Goal: Information Seeking & Learning: Understand process/instructions

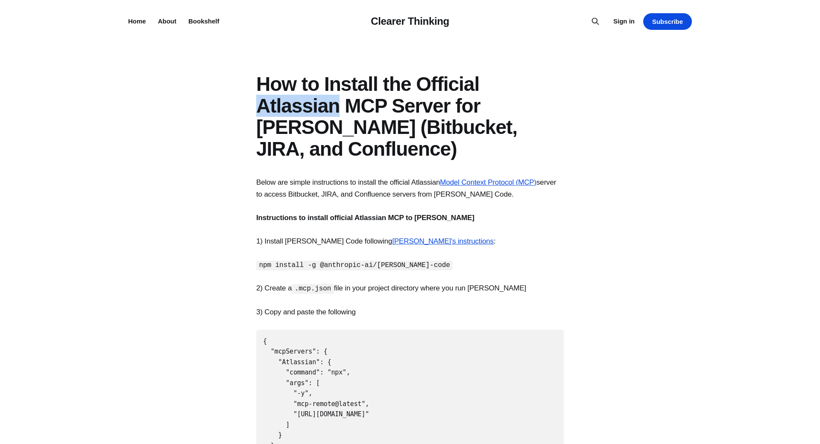
click at [321, 110] on h1 "How to Install the Official Atlassian MCP Server for [PERSON_NAME] (Bitbucket, …" at bounding box center [409, 116] width 307 height 86
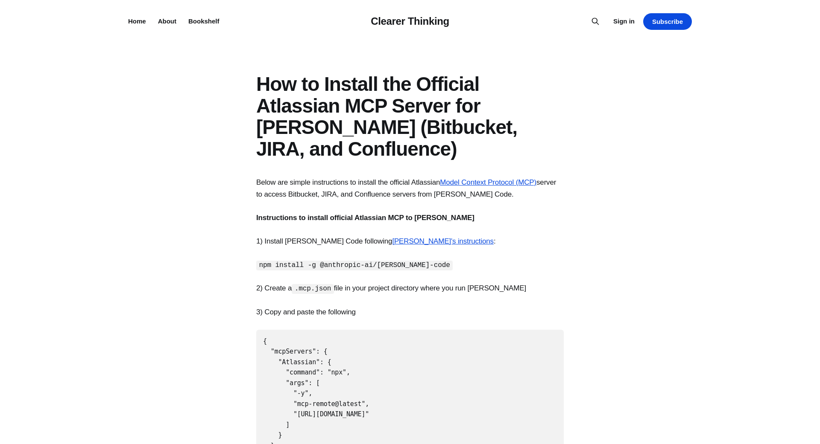
click at [321, 110] on h1 "How to Install the Official Atlassian MCP Server for [PERSON_NAME] (Bitbucket, …" at bounding box center [409, 116] width 307 height 86
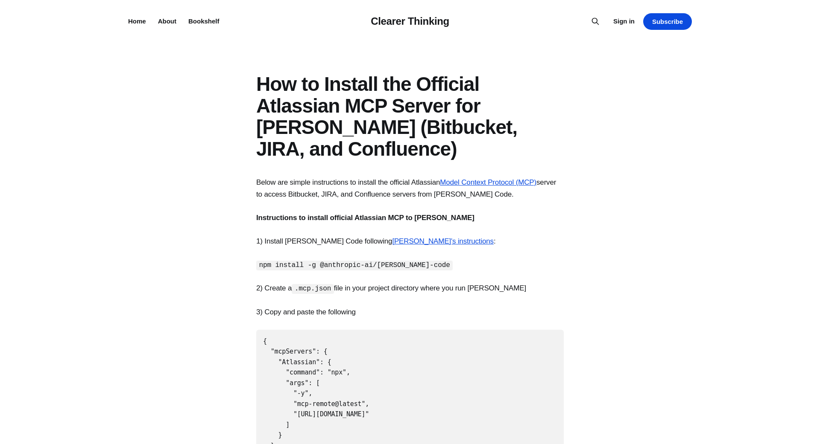
click at [321, 110] on h1 "How to Install the Official Atlassian MCP Server for [PERSON_NAME] (Bitbucket, …" at bounding box center [409, 116] width 307 height 86
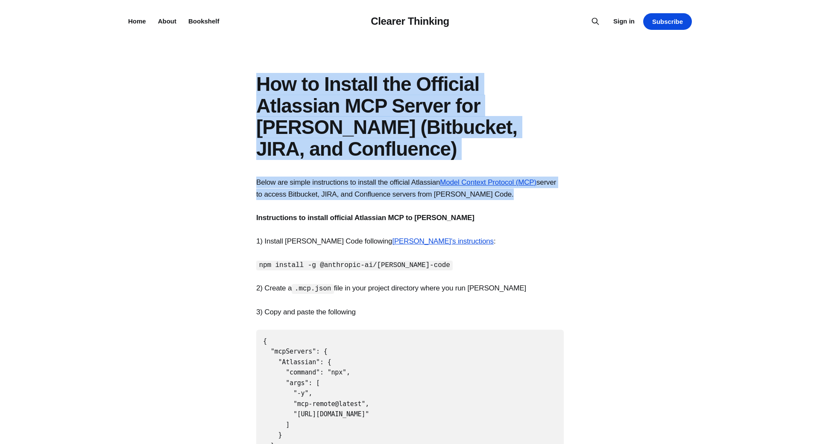
drag, startPoint x: 0, startPoint y: 0, endPoint x: 327, endPoint y: 213, distance: 390.4
click at [327, 213] on article "How to Install the Official Atlassian MCP Server for [PERSON_NAME] (Bitbucket, …" at bounding box center [410, 446] width 820 height 747
click at [327, 213] on p "Instructions to install official Atlassian MCP to [PERSON_NAME]" at bounding box center [409, 218] width 307 height 12
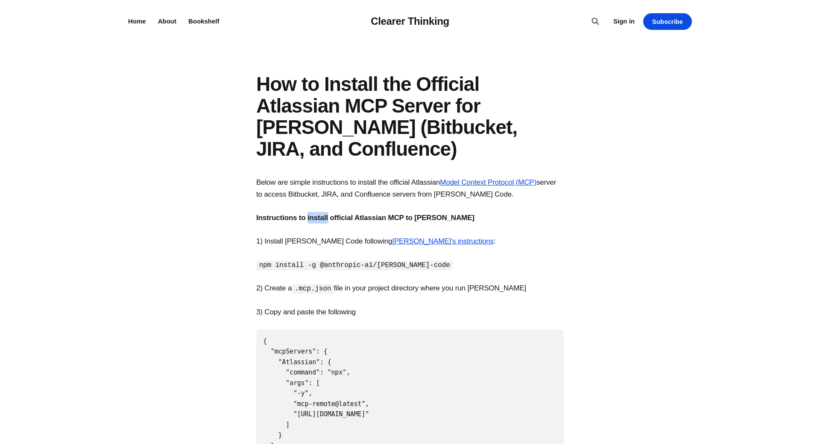
click at [327, 213] on p "Instructions to install official Atlassian MCP to [PERSON_NAME]" at bounding box center [409, 218] width 307 height 12
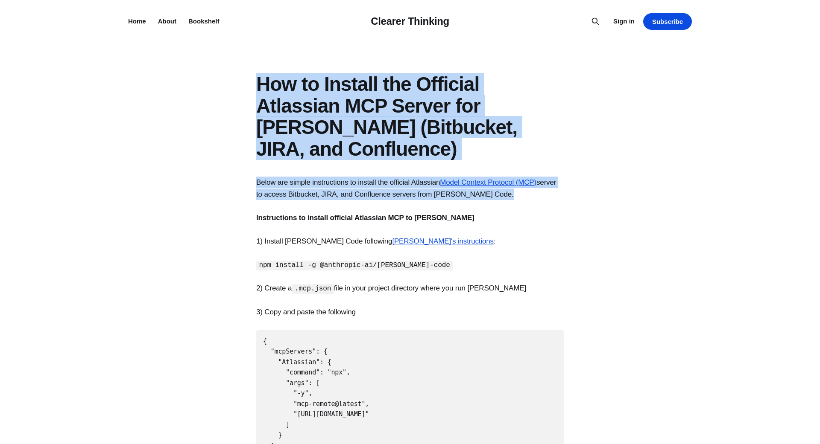
drag, startPoint x: 327, startPoint y: 213, endPoint x: 293, endPoint y: 102, distance: 115.4
click at [293, 102] on article "How to Install the Official Atlassian MCP Server for [PERSON_NAME] (Bitbucket, …" at bounding box center [410, 446] width 820 height 747
click at [293, 102] on h1 "How to Install the Official Atlassian MCP Server for [PERSON_NAME] (Bitbucket, …" at bounding box center [409, 116] width 307 height 86
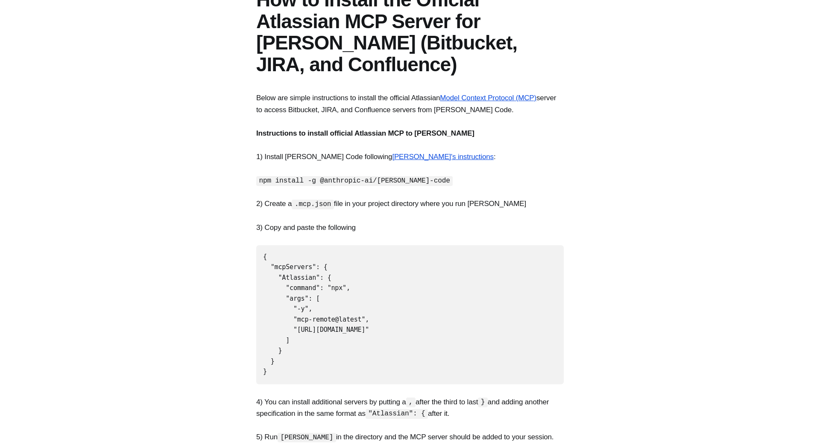
scroll to position [92, 0]
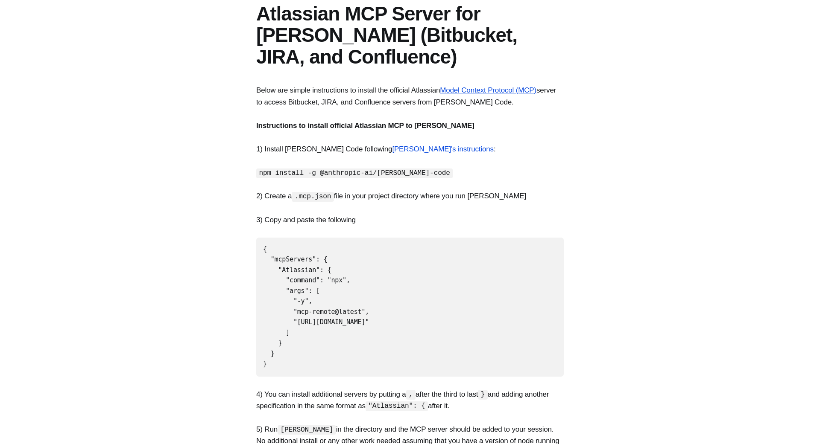
click at [305, 114] on section "Below are simple instructions to install the official Atlassian Model Context P…" at bounding box center [410, 406] width 820 height 643
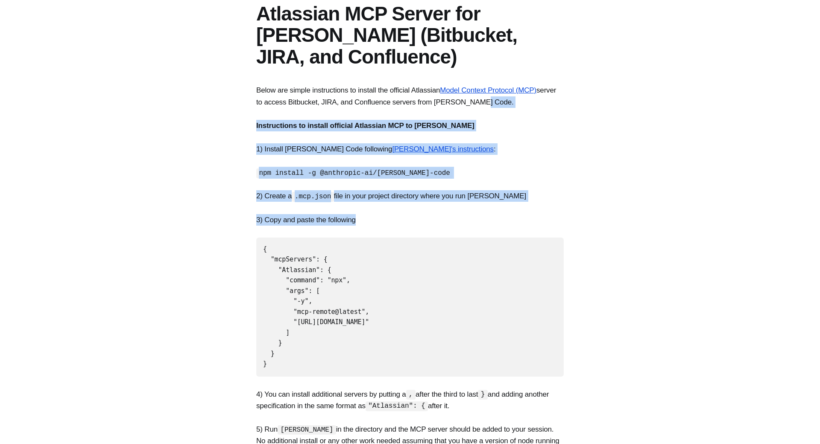
drag, startPoint x: 305, startPoint y: 114, endPoint x: 386, endPoint y: 229, distance: 141.5
click at [386, 229] on section "Below are simple instructions to install the official Atlassian Model Context P…" at bounding box center [410, 406] width 820 height 643
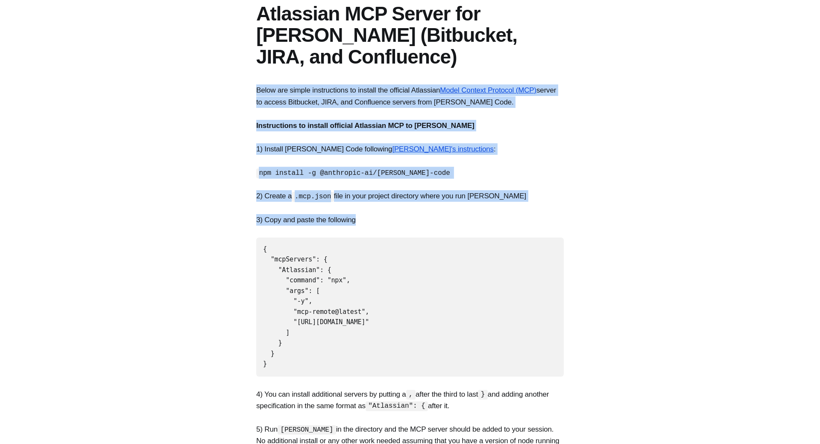
drag, startPoint x: 386, startPoint y: 229, endPoint x: 264, endPoint y: 94, distance: 182.2
click at [264, 94] on section "Below are simple instructions to install the official Atlassian Model Context P…" at bounding box center [410, 406] width 820 height 643
click at [264, 94] on p "Below are simple instructions to install the official Atlassian Model Context P…" at bounding box center [409, 96] width 307 height 23
drag, startPoint x: 264, startPoint y: 94, endPoint x: 371, endPoint y: 214, distance: 160.8
click at [371, 214] on section "Below are simple instructions to install the official Atlassian Model Context P…" at bounding box center [410, 406] width 820 height 643
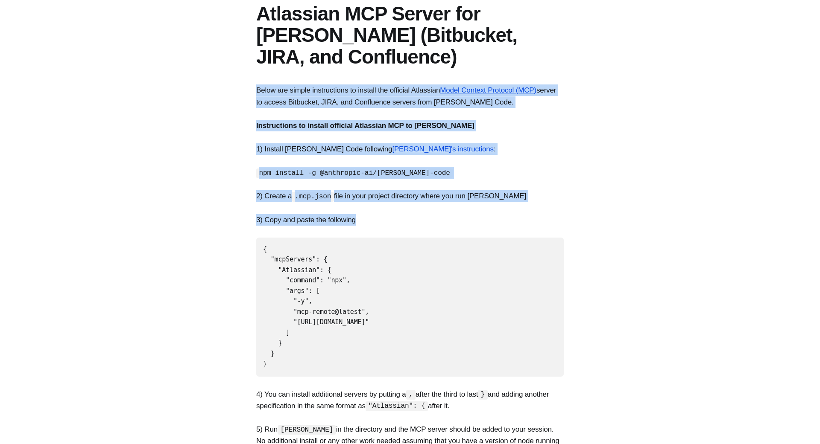
click at [371, 214] on p "3) Copy and paste the following" at bounding box center [409, 220] width 307 height 12
drag, startPoint x: 371, startPoint y: 214, endPoint x: 258, endPoint y: 93, distance: 165.2
click at [258, 93] on section "Below are simple instructions to install the official Atlassian Model Context P…" at bounding box center [410, 406] width 820 height 643
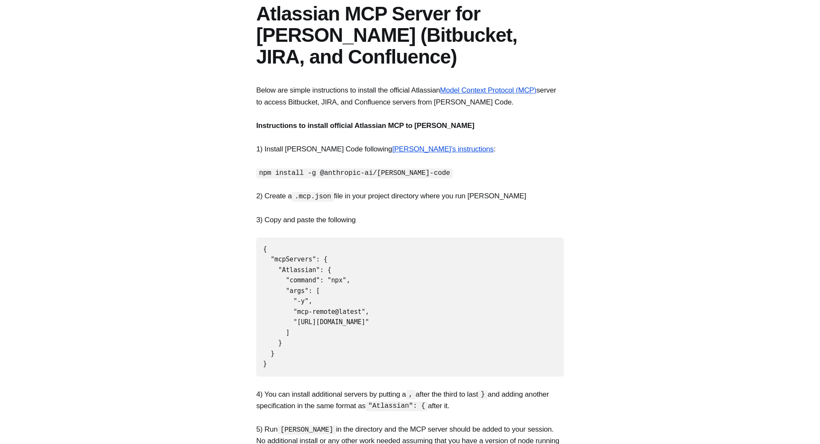
click at [258, 93] on p "Below are simple instructions to install the official Atlassian Model Context P…" at bounding box center [409, 96] width 307 height 23
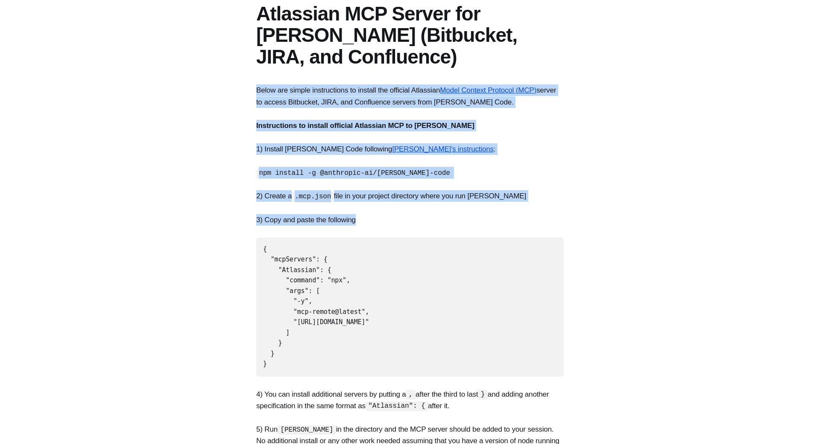
drag, startPoint x: 258, startPoint y: 93, endPoint x: 358, endPoint y: 229, distance: 168.5
click at [358, 229] on section "Below are simple instructions to install the official Atlassian Model Context P…" at bounding box center [410, 406] width 820 height 643
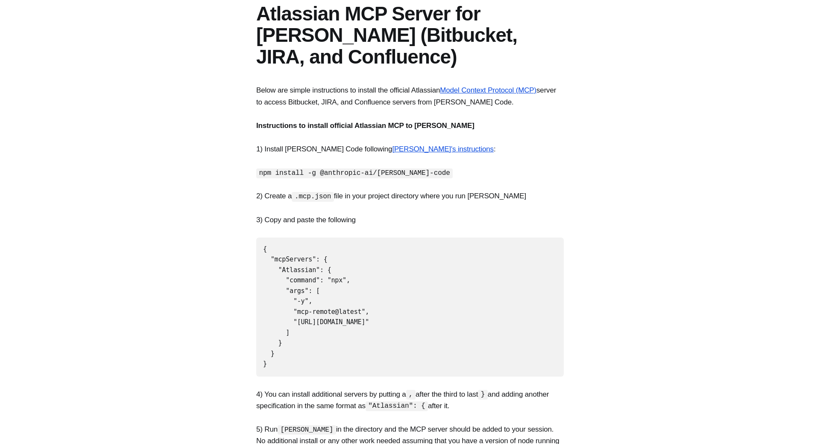
click at [358, 229] on section "Below are simple instructions to install the official Atlassian Model Context P…" at bounding box center [410, 406] width 820 height 643
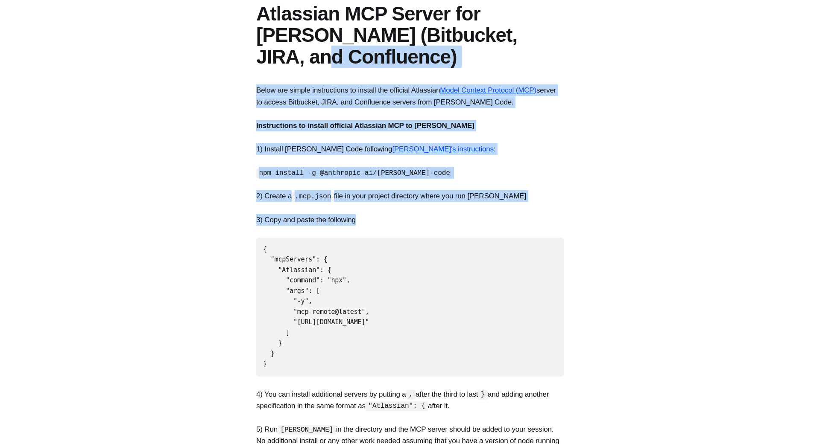
drag, startPoint x: 358, startPoint y: 229, endPoint x: 268, endPoint y: 65, distance: 187.0
click at [268, 65] on article "How to Install the Official Atlassian MCP Server for [PERSON_NAME] (Bitbucket, …" at bounding box center [410, 354] width 820 height 747
click at [268, 65] on h1 "How to Install the Official Atlassian MCP Server for [PERSON_NAME] (Bitbucket, …" at bounding box center [409, 24] width 307 height 86
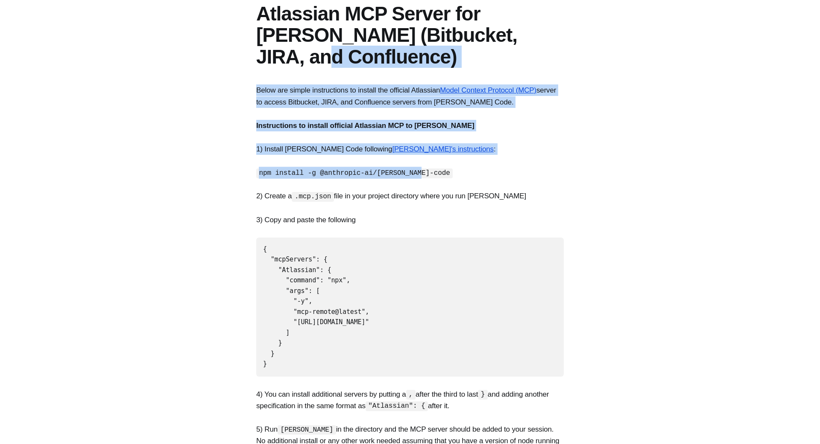
drag, startPoint x: 268, startPoint y: 65, endPoint x: 332, endPoint y: 198, distance: 147.2
click at [332, 198] on article "How to Install the Official Atlassian MCP Server for [PERSON_NAME] (Bitbucket, …" at bounding box center [410, 354] width 820 height 747
click at [332, 198] on code ".mcp.json" at bounding box center [313, 197] width 42 height 10
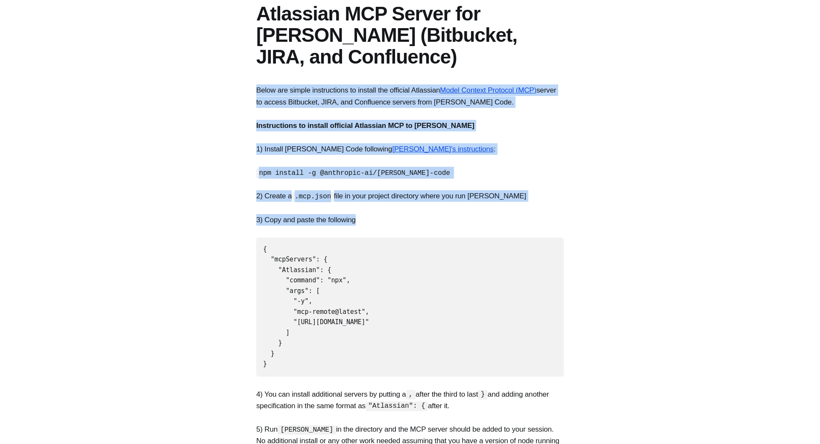
drag, startPoint x: 297, startPoint y: 81, endPoint x: 398, endPoint y: 222, distance: 173.4
click at [398, 222] on article "How to Install the Official Atlassian MCP Server for [PERSON_NAME] (Bitbucket, …" at bounding box center [410, 354] width 820 height 747
click at [398, 222] on p "3) Copy and paste the following" at bounding box center [409, 220] width 307 height 12
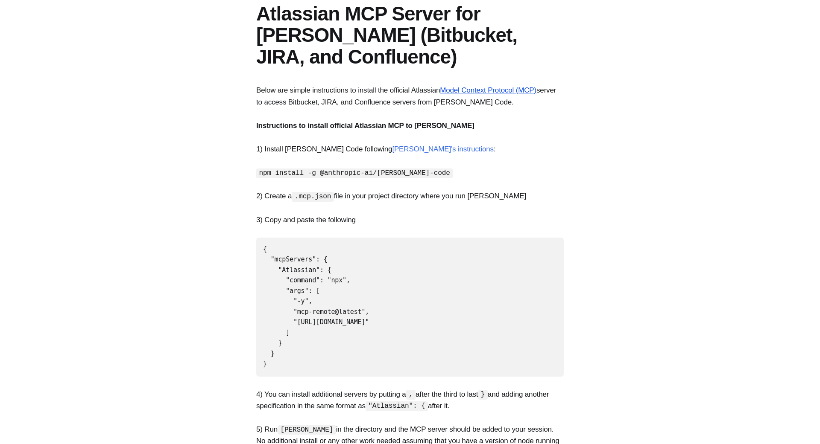
click at [406, 147] on link "[PERSON_NAME]'s instructions" at bounding box center [443, 149] width 102 height 8
click at [339, 168] on p "npm install -g @anthropic-ai/[PERSON_NAME]-code" at bounding box center [409, 173] width 307 height 12
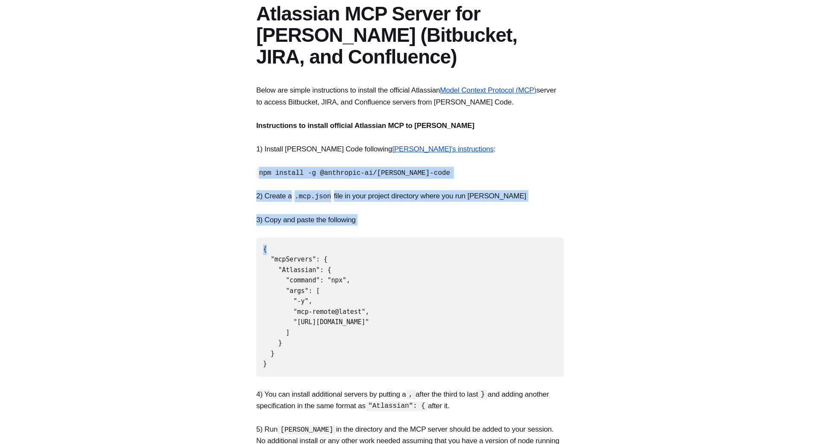
drag, startPoint x: 339, startPoint y: 168, endPoint x: 375, endPoint y: 247, distance: 86.9
click at [375, 247] on section "Below are simple instructions to install the official Atlassian Model Context P…" at bounding box center [410, 406] width 820 height 643
click at [375, 247] on pre "{ "mcpServers": { "Atlassian": { "command": "npx", "args": [ "-y", "mcp-remote@…" at bounding box center [409, 307] width 307 height 139
drag, startPoint x: 375, startPoint y: 247, endPoint x: 381, endPoint y: 359, distance: 112.0
click at [381, 359] on pre "{ "mcpServers": { "Atlassian": { "command": "npx", "args": [ "-y", "mcp-remote@…" at bounding box center [409, 307] width 307 height 139
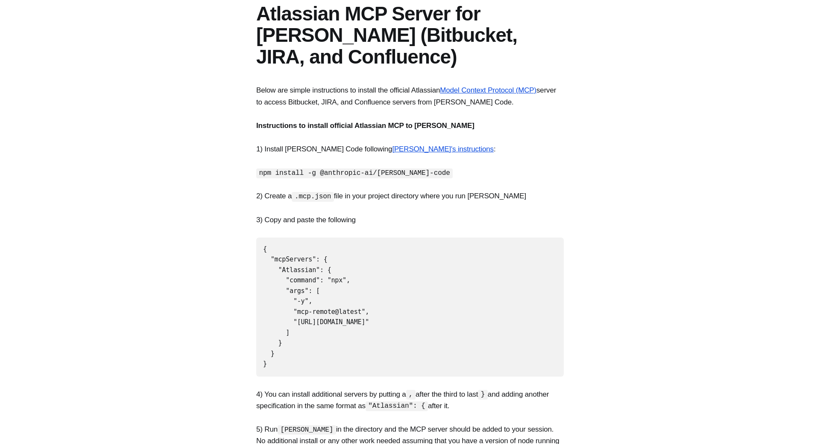
click at [381, 359] on pre "{ "mcpServers": { "Atlassian": { "command": "npx", "args": [ "-y", "mcp-remote@…" at bounding box center [409, 307] width 307 height 139
click at [283, 353] on pre "{ "mcpServers": { "Atlassian": { "command": "npx", "args": [ "-y", "mcp-remote@…" at bounding box center [409, 307] width 307 height 139
drag, startPoint x: 281, startPoint y: 363, endPoint x: 240, endPoint y: 249, distance: 121.1
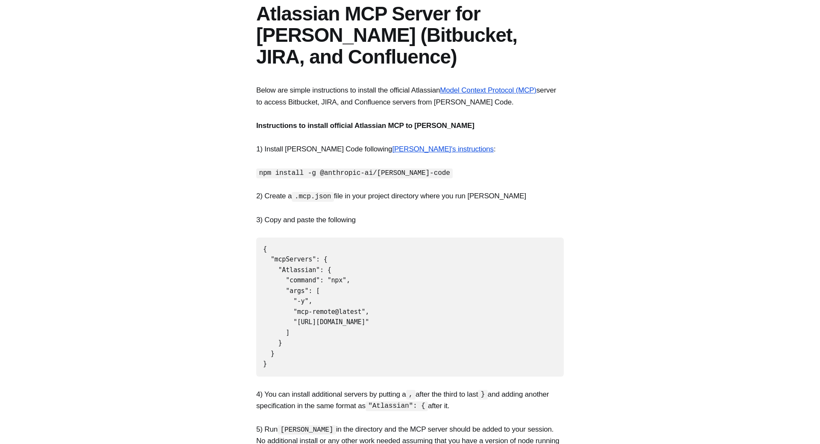
click at [256, 249] on pre "{ "mcpServers": { "Atlassian": { "command": "npx", "args": [ "-y", "mcp-remote@…" at bounding box center [409, 307] width 307 height 139
copy code "{ "mcpServers": { "Atlassian": { "command": "npx", "args": [ "-y", "mcp-remote@…"
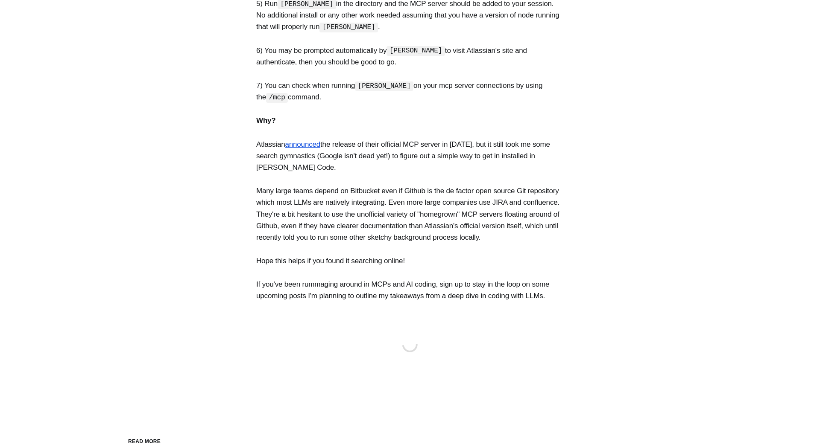
scroll to position [519, 0]
